Goal: Transaction & Acquisition: Purchase product/service

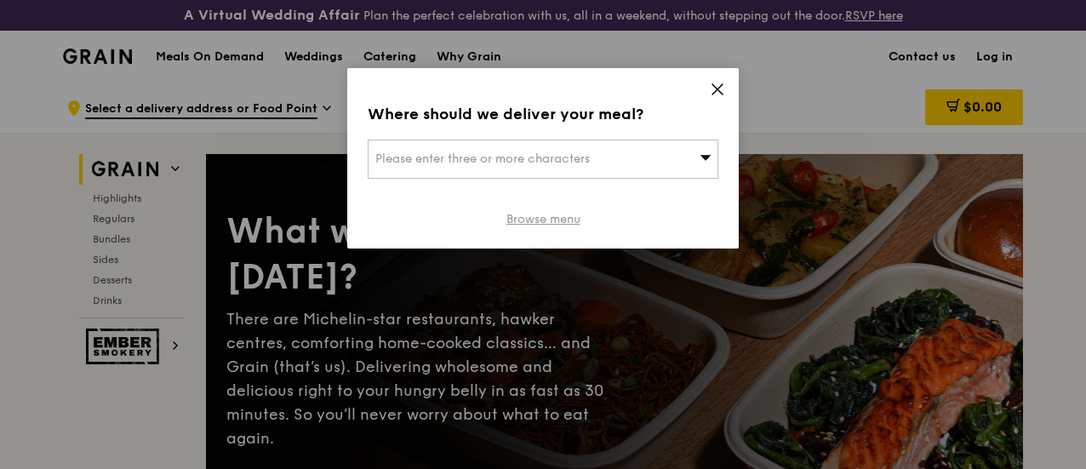
click at [556, 215] on link "Browse menu" at bounding box center [544, 219] width 74 height 17
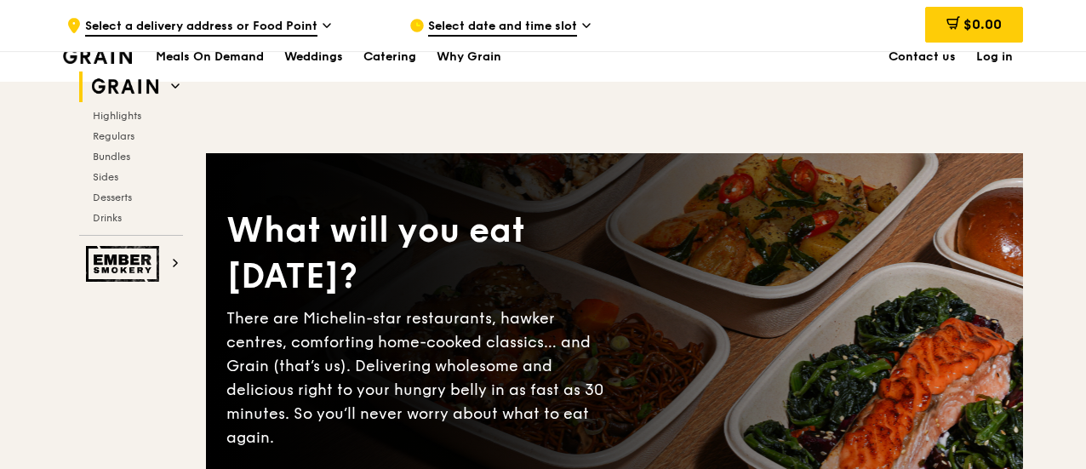
scroll to position [255, 0]
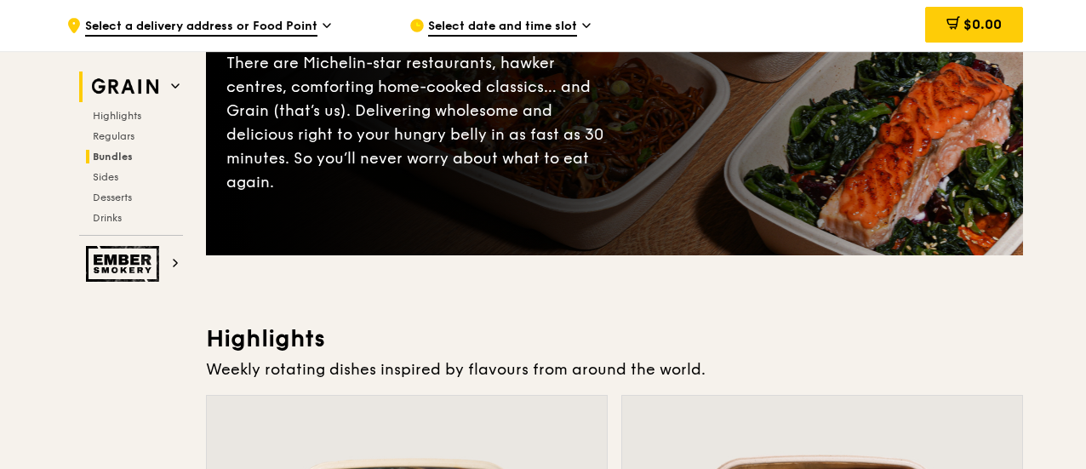
click at [124, 158] on span "Bundles" at bounding box center [113, 157] width 40 height 12
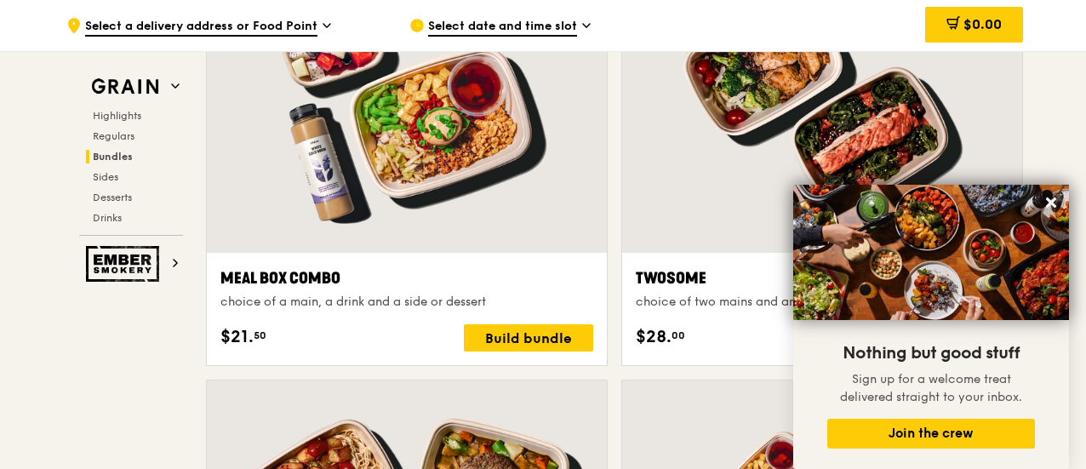
scroll to position [2510, 0]
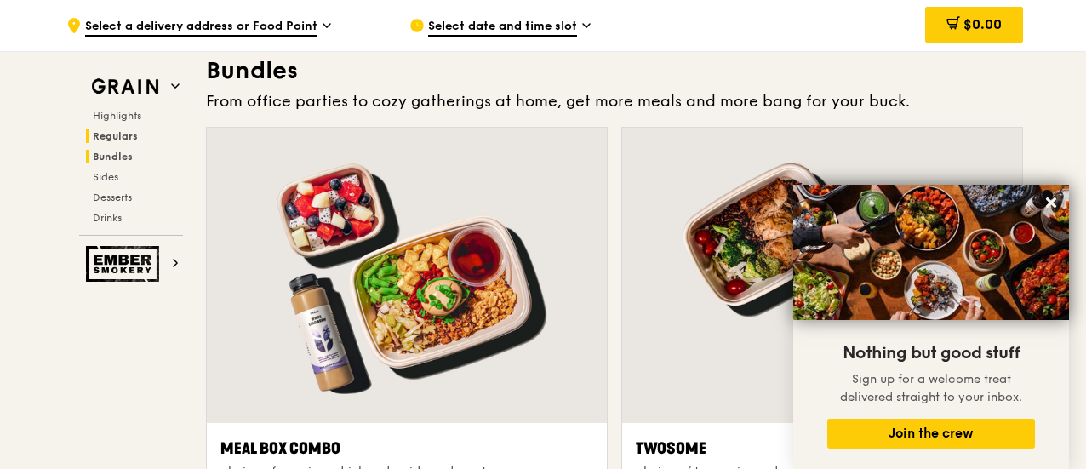
click at [121, 134] on span "Regulars" at bounding box center [115, 136] width 45 height 12
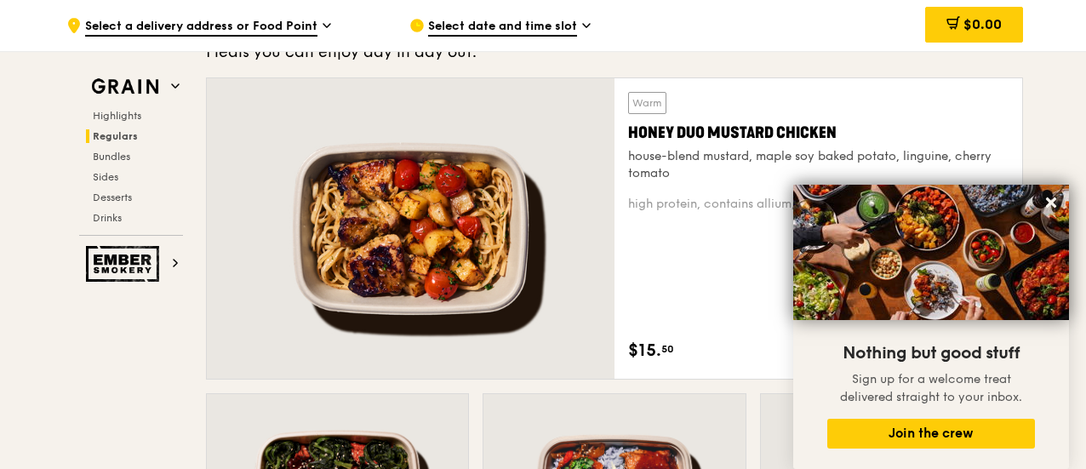
scroll to position [1180, 0]
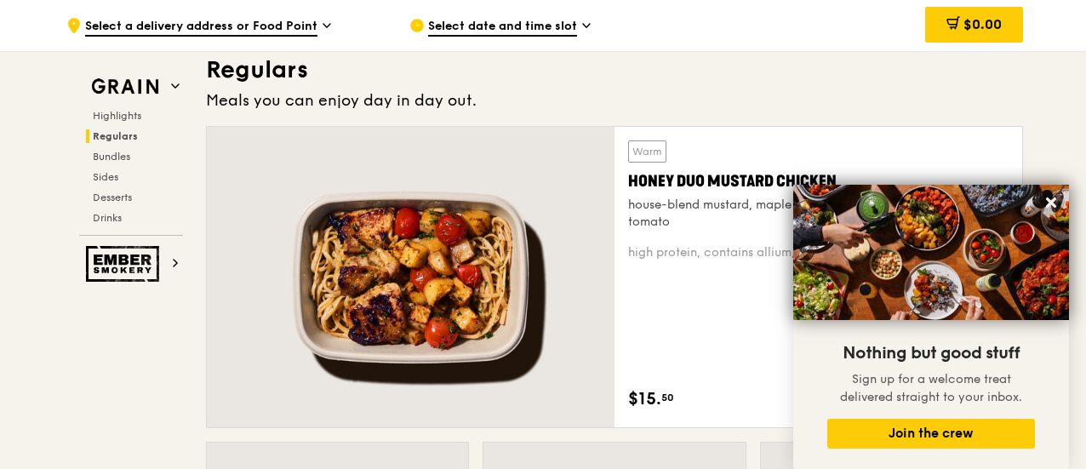
click at [99, 193] on span "Desserts" at bounding box center [114, 198] width 43 height 12
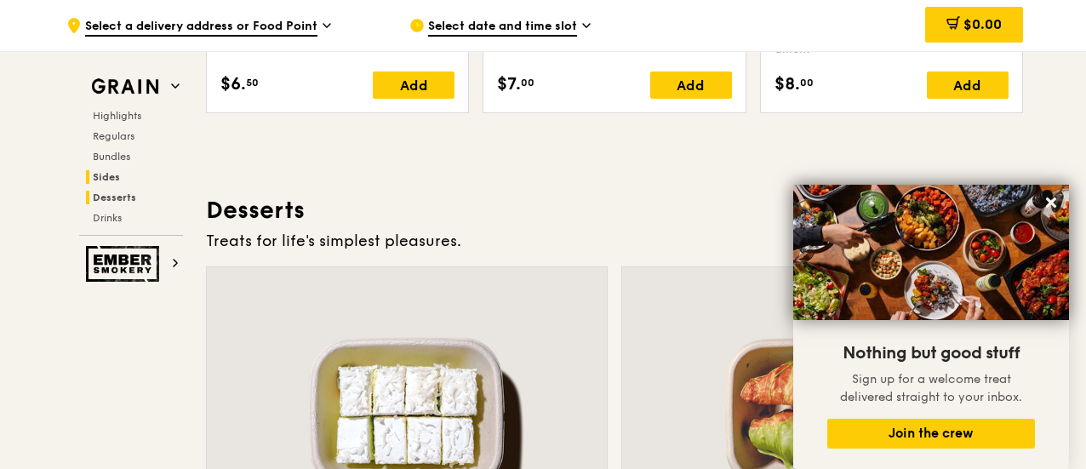
scroll to position [4907, 0]
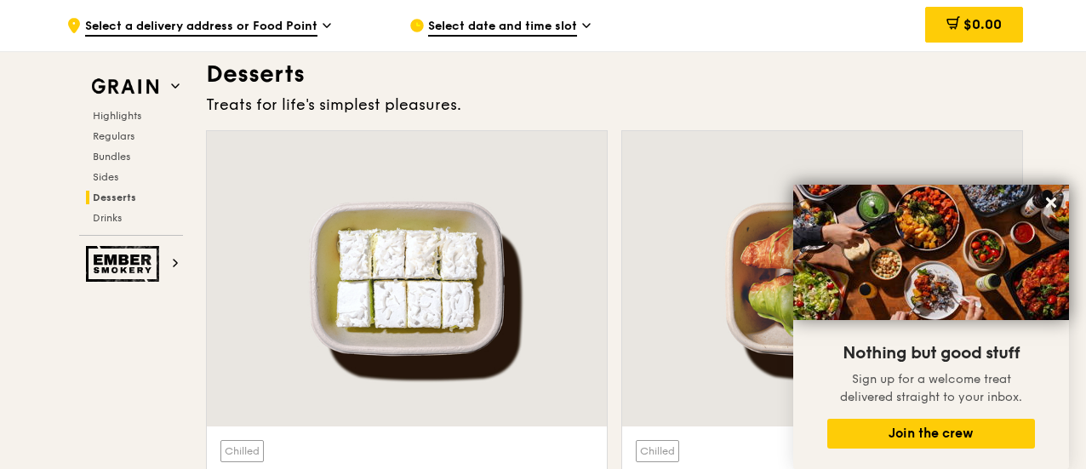
click at [983, 146] on div at bounding box center [822, 278] width 400 height 295
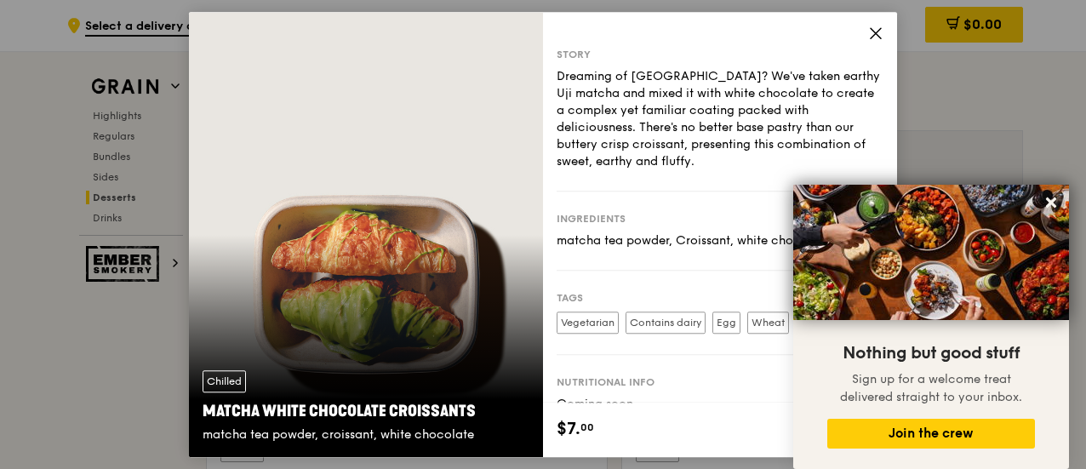
click at [879, 37] on icon at bounding box center [875, 33] width 15 height 15
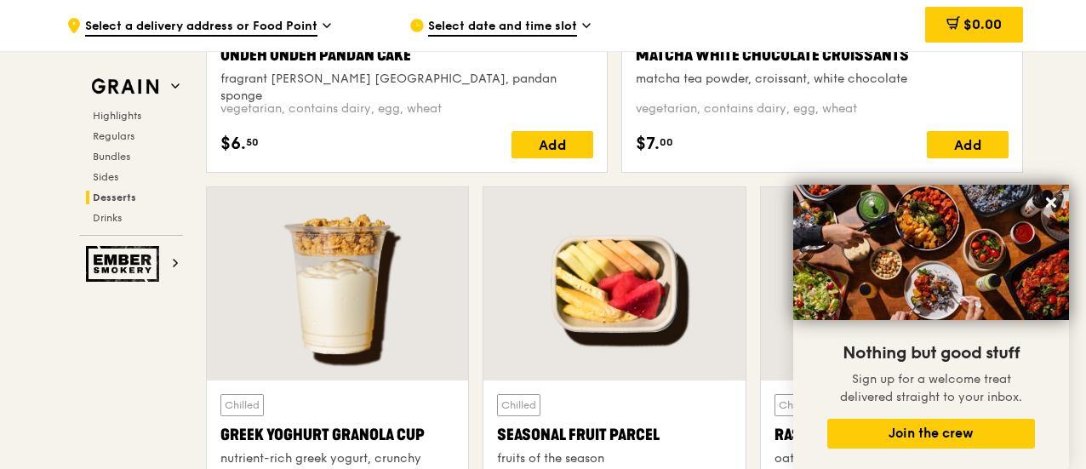
scroll to position [5248, 0]
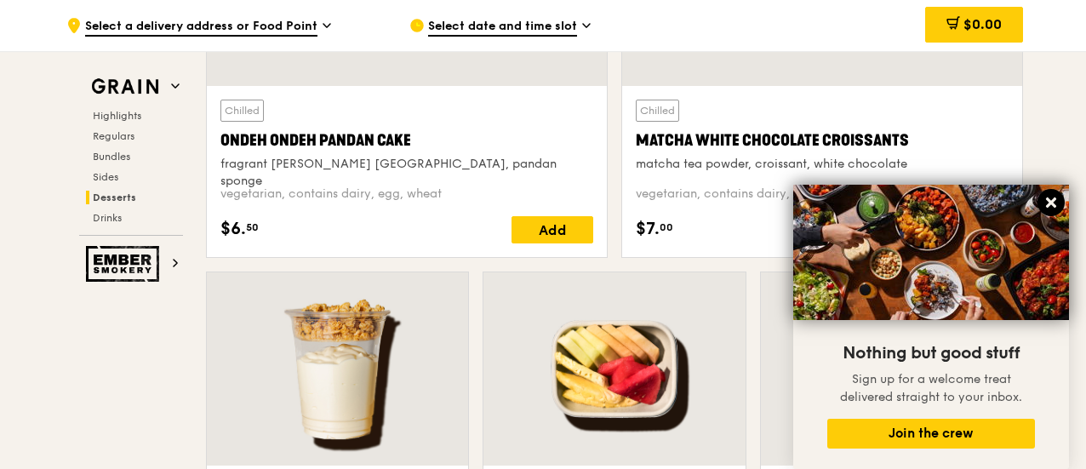
click at [1053, 202] on icon at bounding box center [1051, 203] width 10 height 10
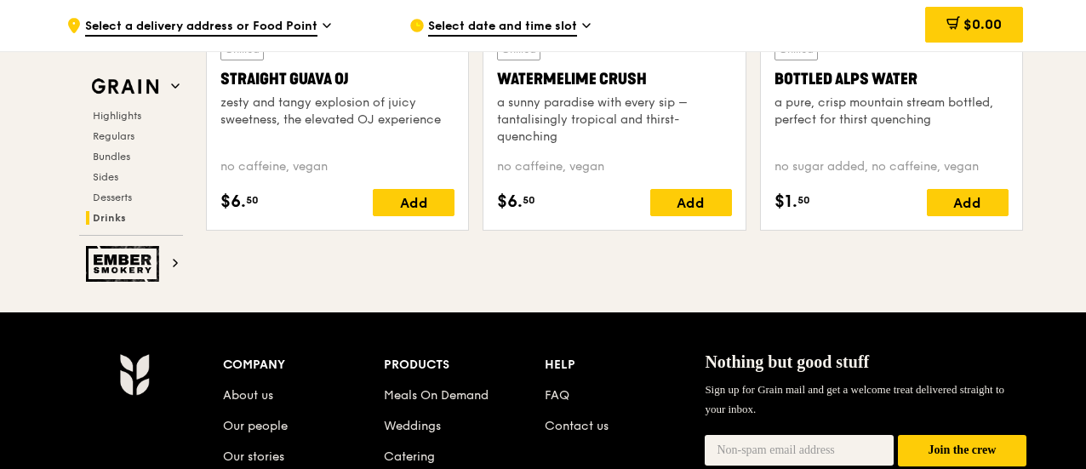
scroll to position [6780, 0]
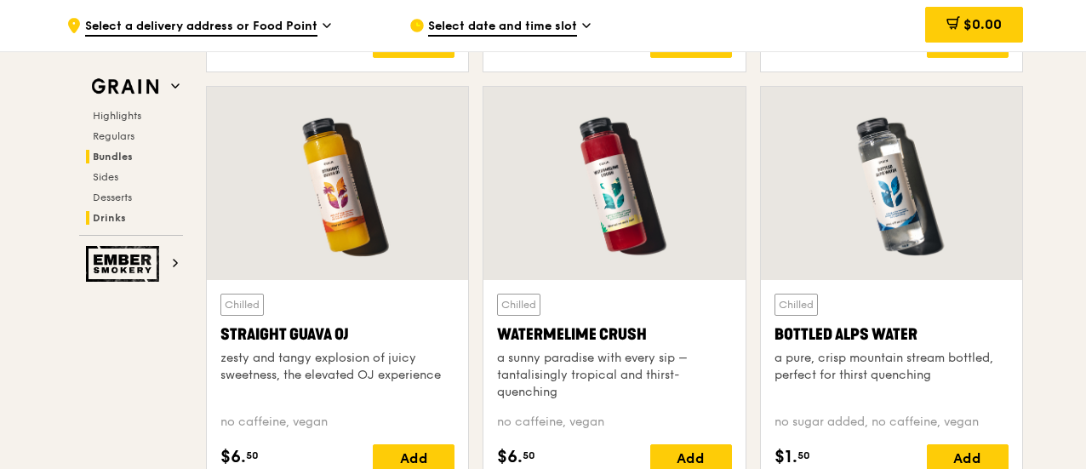
click at [100, 163] on h2 "Bundles" at bounding box center [134, 157] width 97 height 14
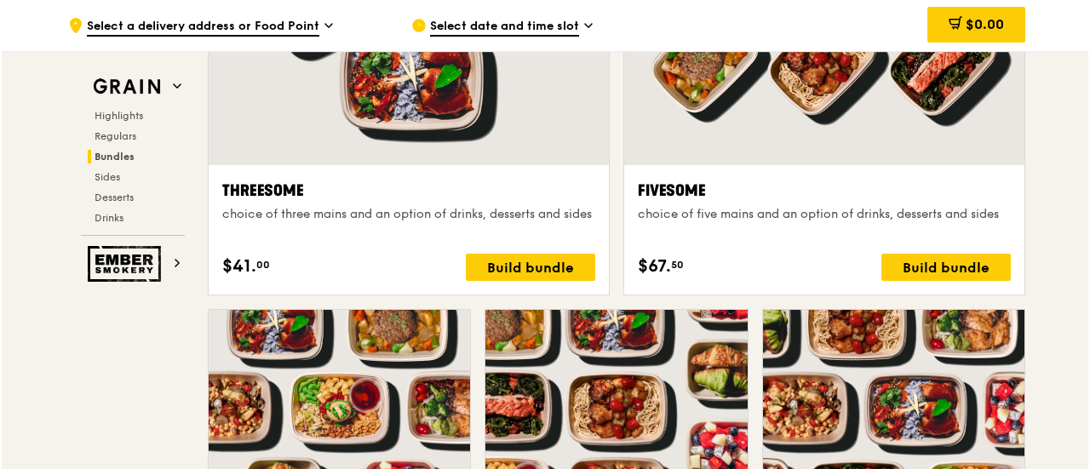
scroll to position [3447, 0]
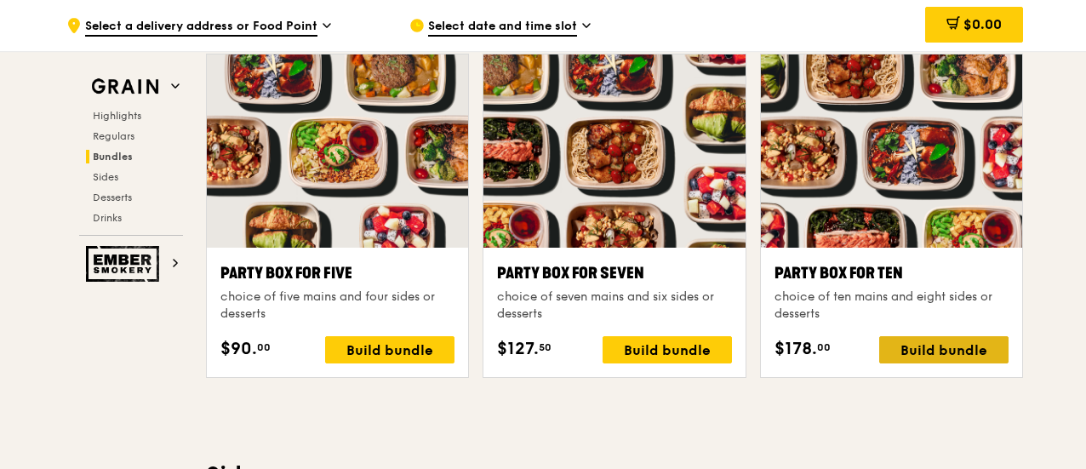
click at [976, 353] on div "Build bundle" at bounding box center [944, 349] width 129 height 27
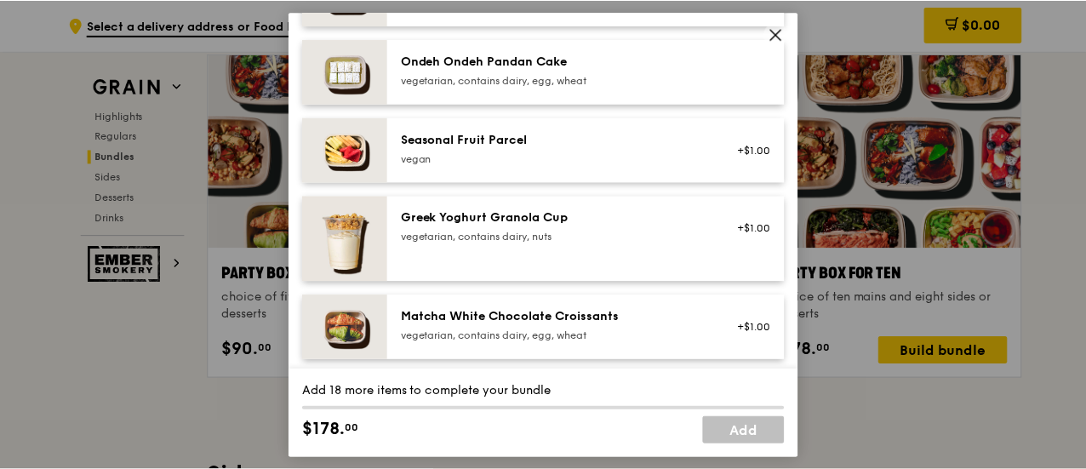
scroll to position [1417, 0]
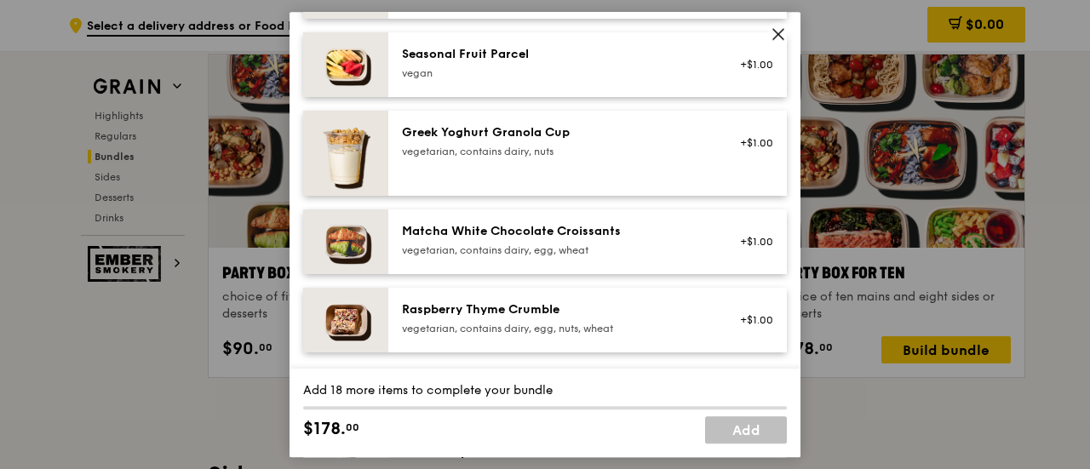
click at [778, 30] on icon at bounding box center [778, 33] width 15 height 15
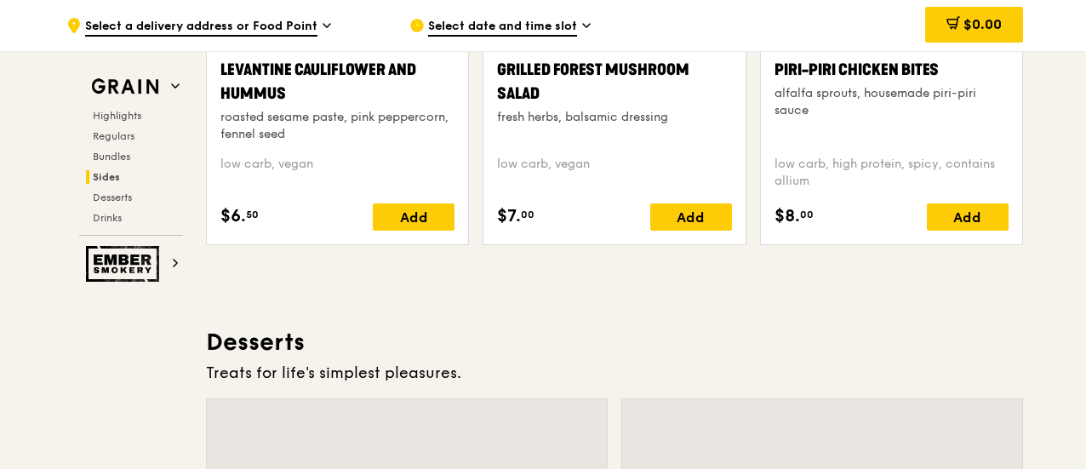
scroll to position [4383, 0]
